Goal: Task Accomplishment & Management: Manage account settings

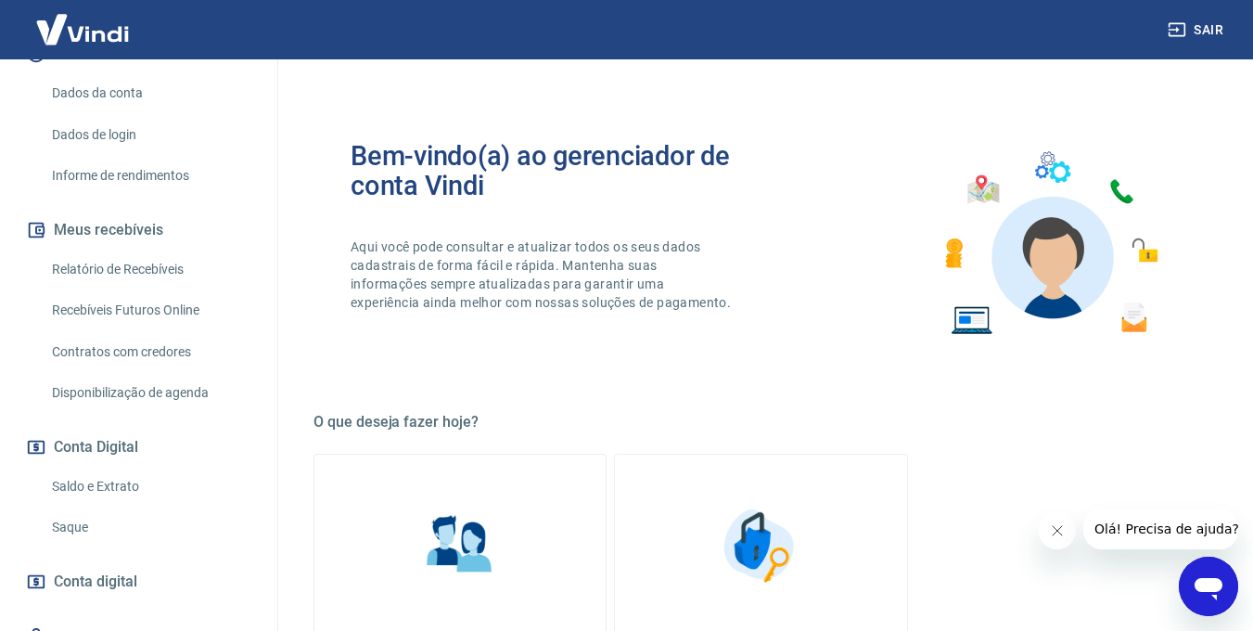
scroll to position [260, 0]
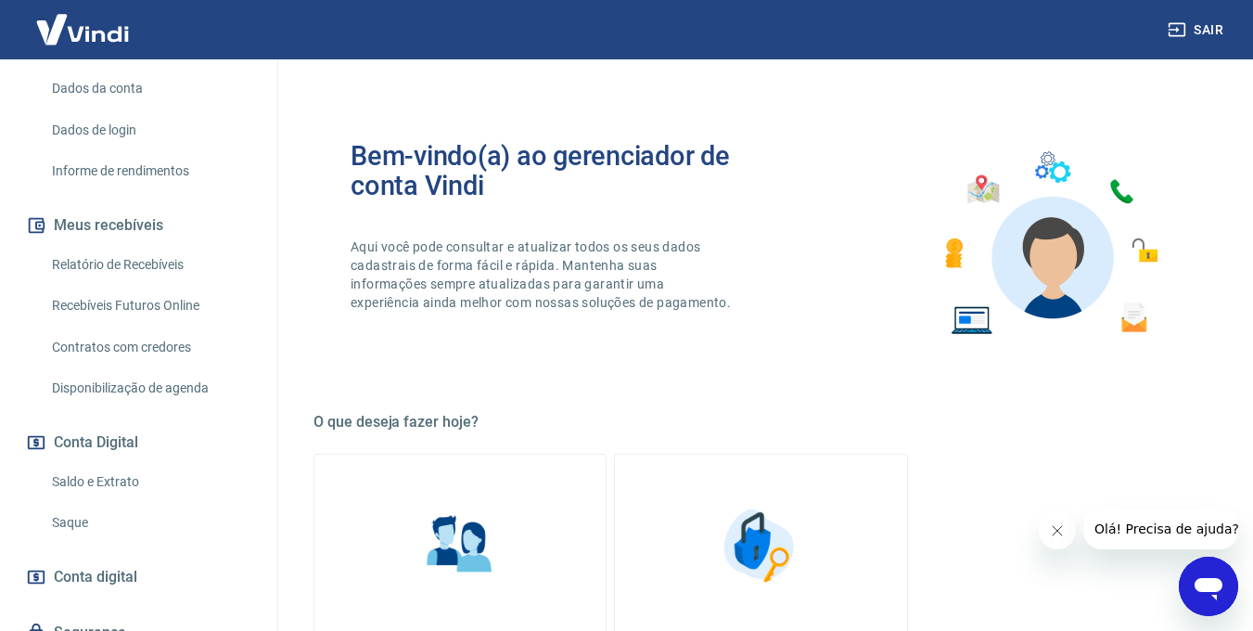
click at [119, 472] on link "Saldo e Extrato" at bounding box center [150, 482] width 211 height 38
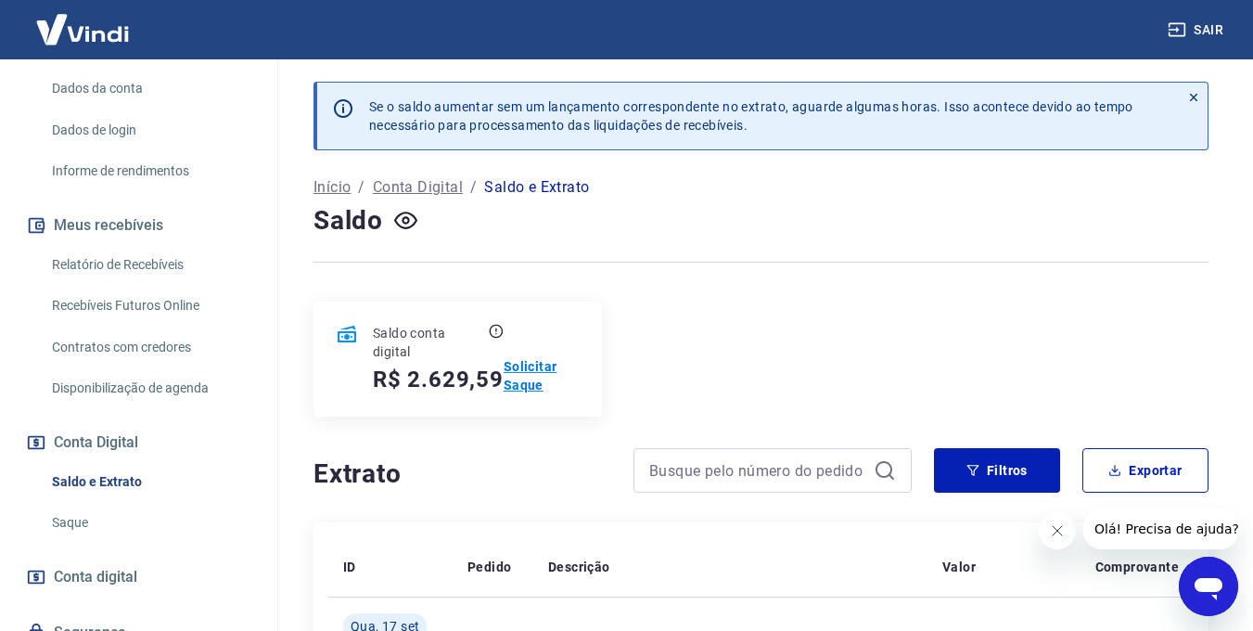
click at [544, 371] on p "Solicitar Saque" at bounding box center [542, 375] width 76 height 37
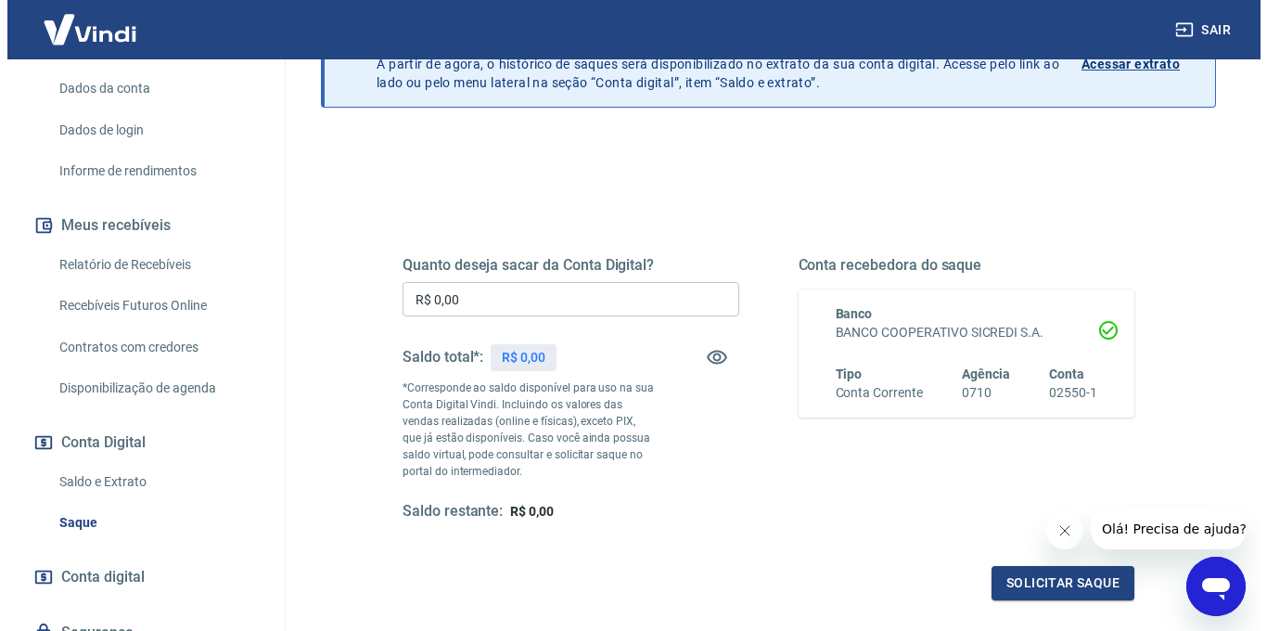
scroll to position [128, 0]
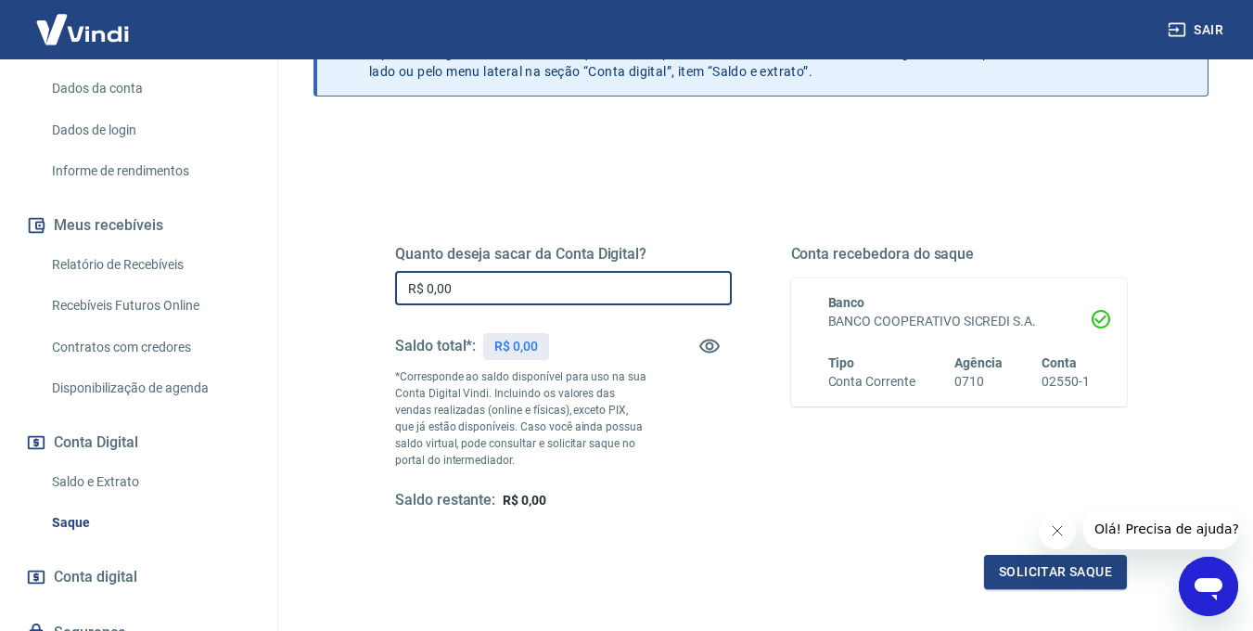
click at [492, 295] on input "R$ 0,00" at bounding box center [563, 288] width 337 height 34
type input "R$ 2.629,59"
click at [1054, 569] on button "Solicitar saque" at bounding box center [1055, 572] width 143 height 34
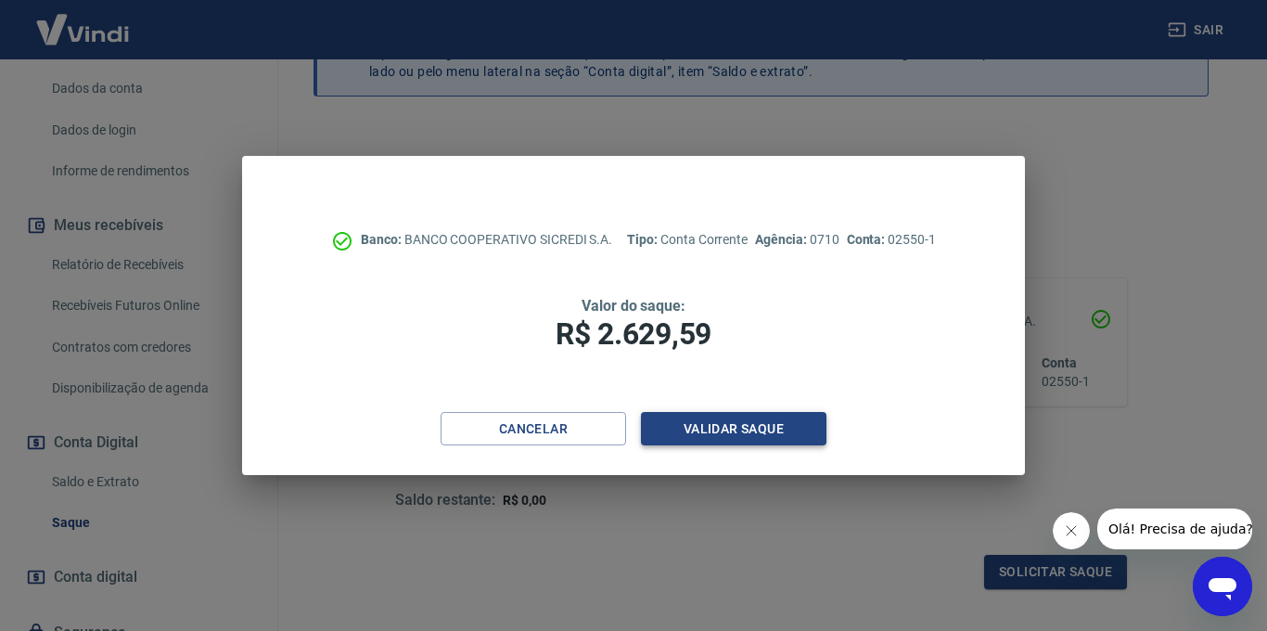
click at [691, 438] on button "Validar saque" at bounding box center [734, 429] width 186 height 34
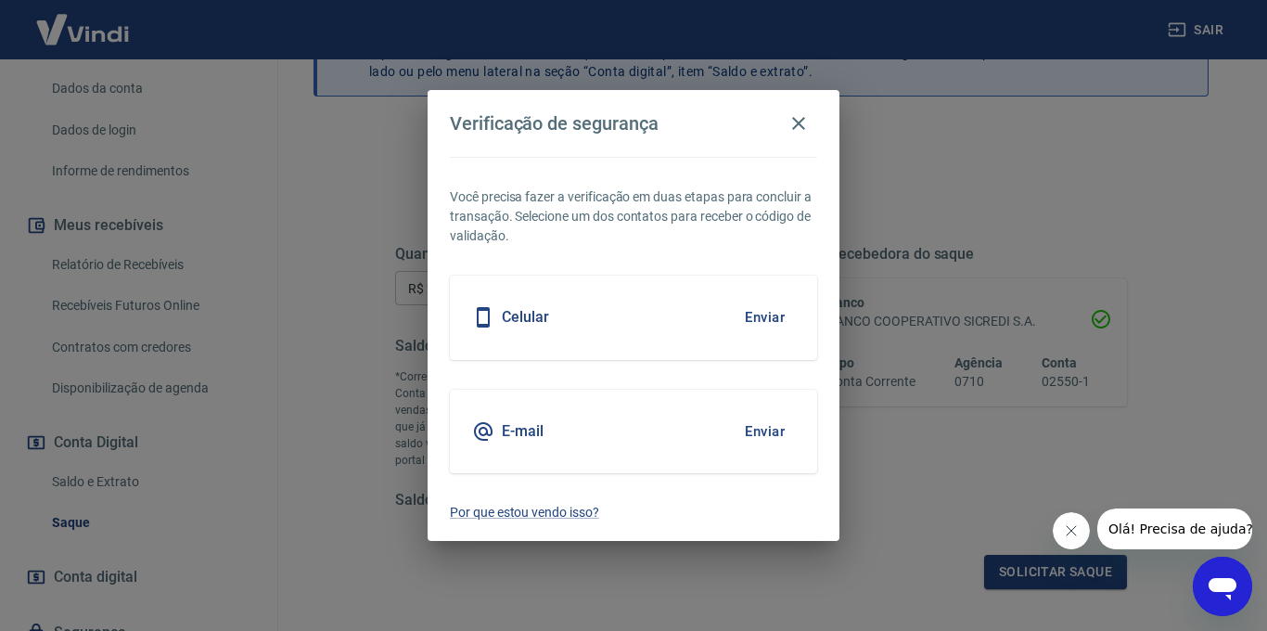
click at [758, 429] on button "Enviar" at bounding box center [765, 431] width 60 height 39
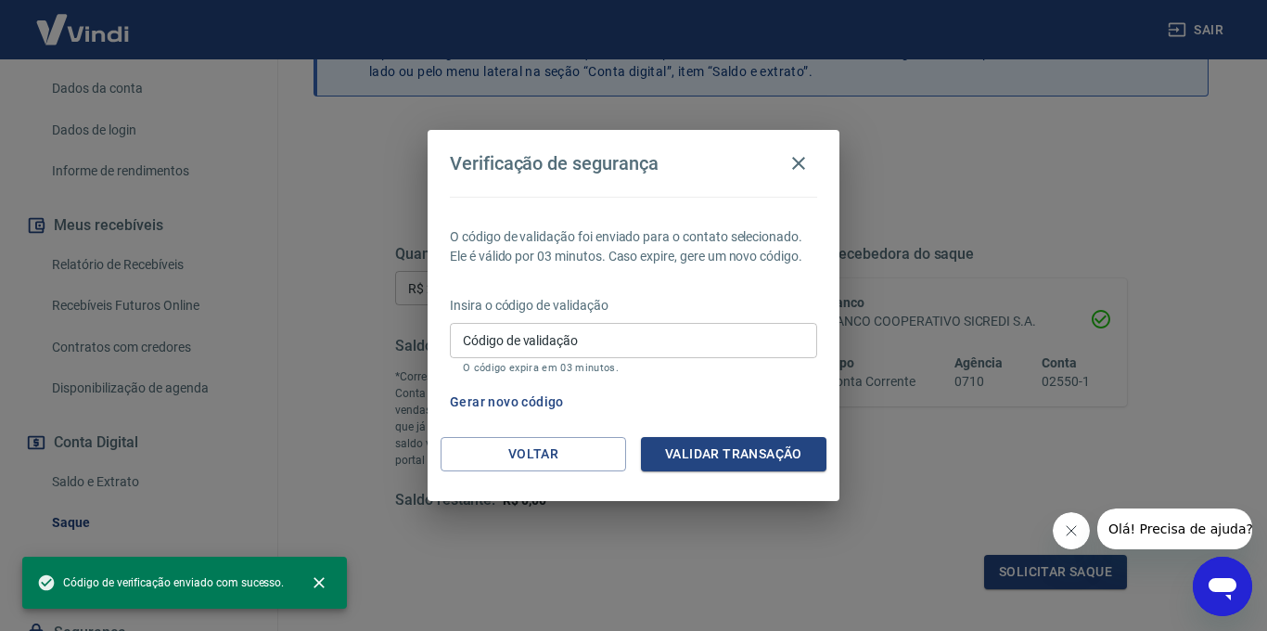
click at [646, 341] on input "Código de validação" at bounding box center [633, 340] width 367 height 34
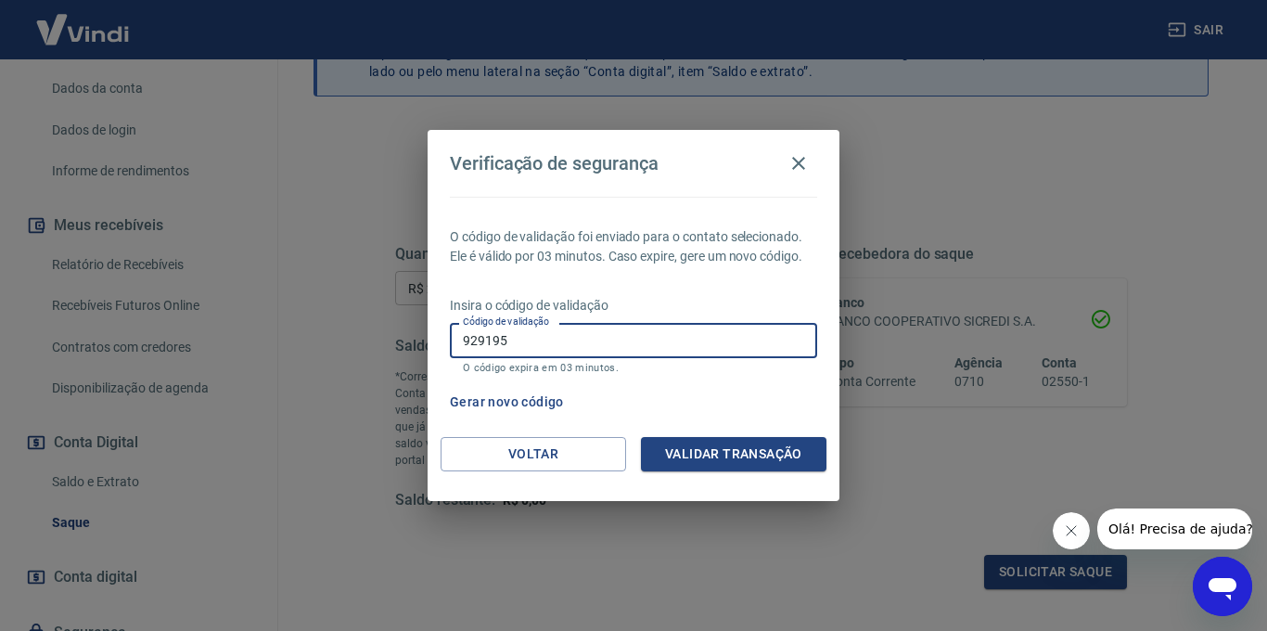
type input "929195"
click at [747, 460] on button "Validar transação" at bounding box center [734, 454] width 186 height 34
